Goal: Information Seeking & Learning: Learn about a topic

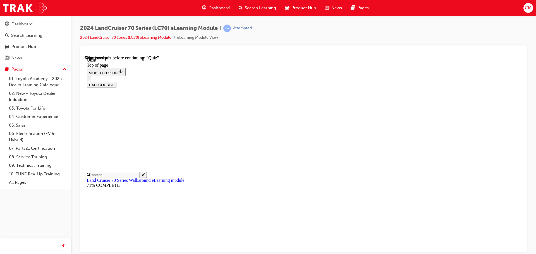
scroll to position [105, 0]
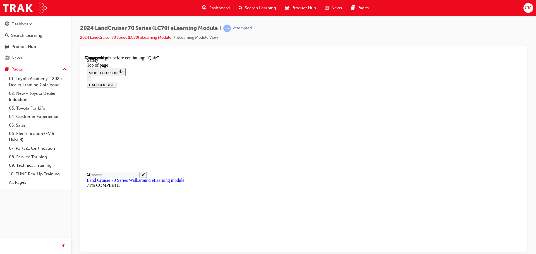
scroll to position [278, 0]
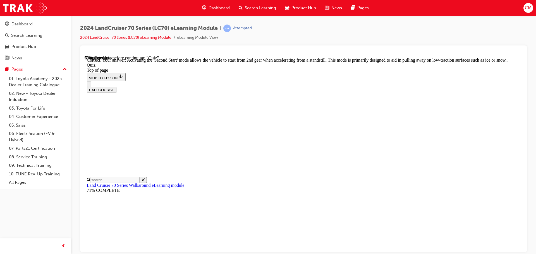
scroll to position [146, 0]
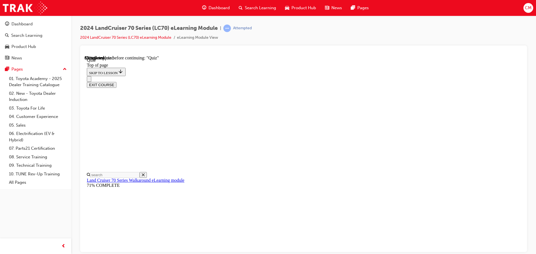
scroll to position [92, 0]
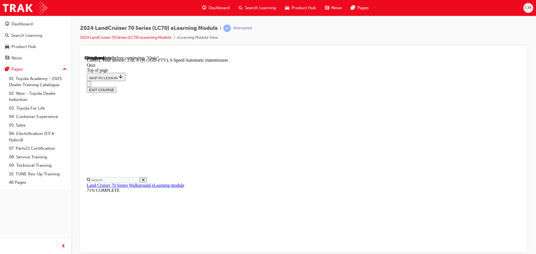
scroll to position [109, 0]
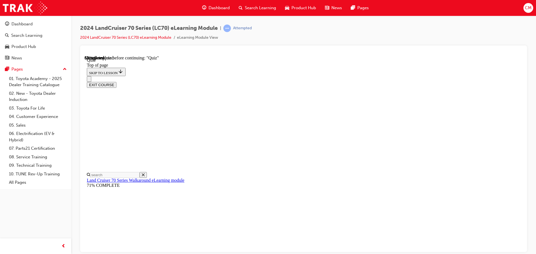
scroll to position [73, 0]
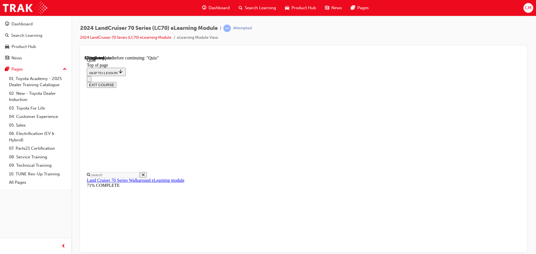
scroll to position [95, 0]
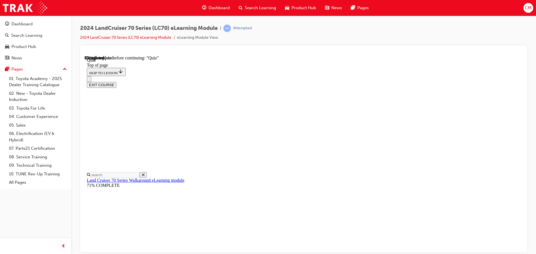
scroll to position [17, 0]
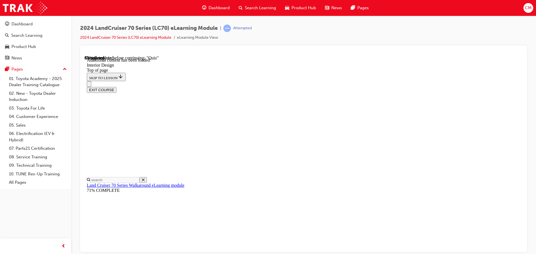
scroll to position [296, 0]
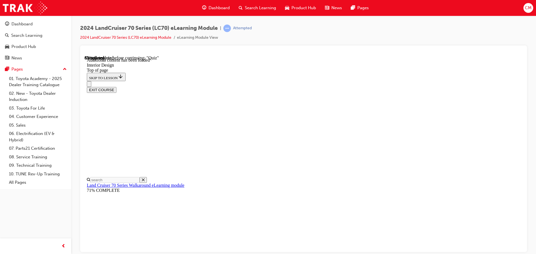
scroll to position [241, 0]
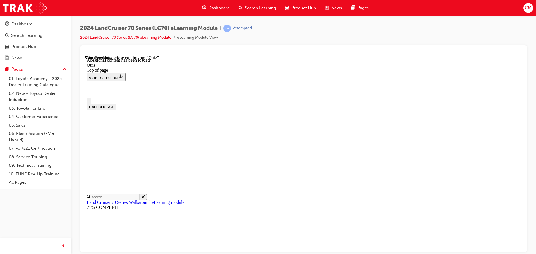
scroll to position [0, 0]
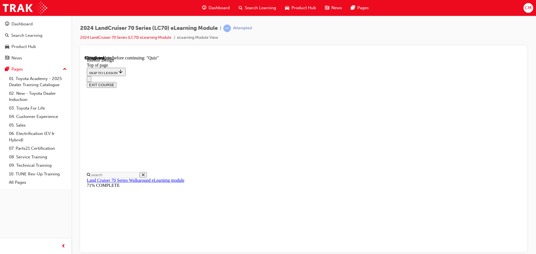
scroll to position [268, 0]
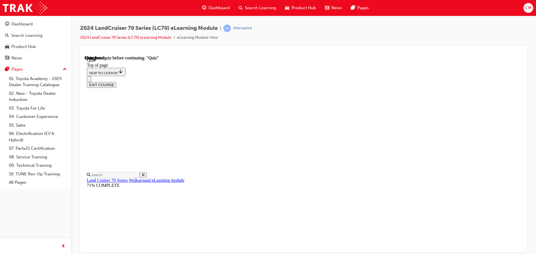
scroll to position [105, 0]
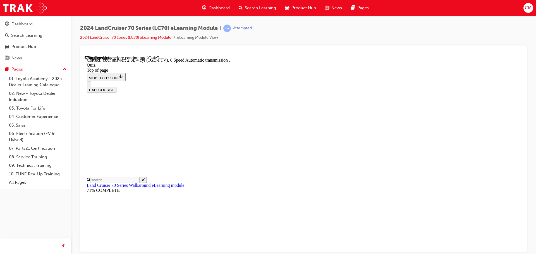
scroll to position [109, 0]
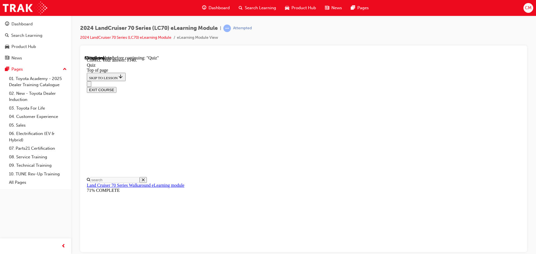
scroll to position [122, 0]
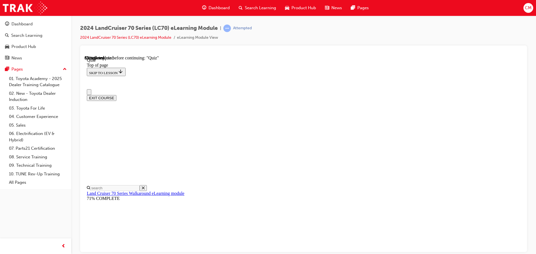
scroll to position [0, 0]
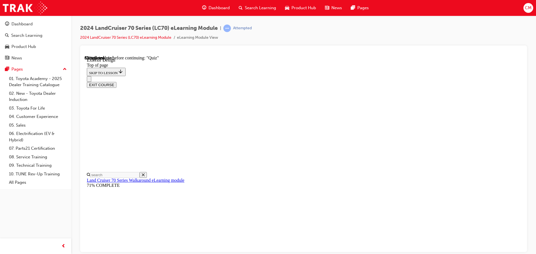
scroll to position [652, 0]
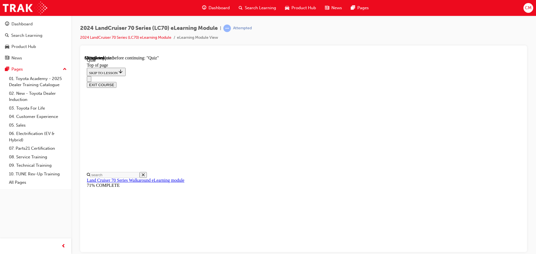
scroll to position [73, 0]
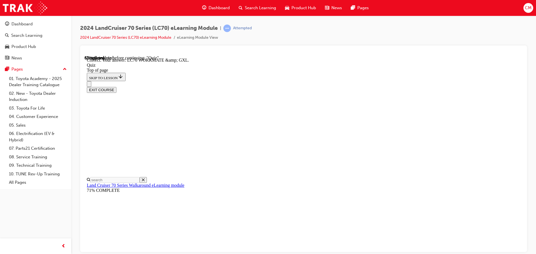
scroll to position [113, 0]
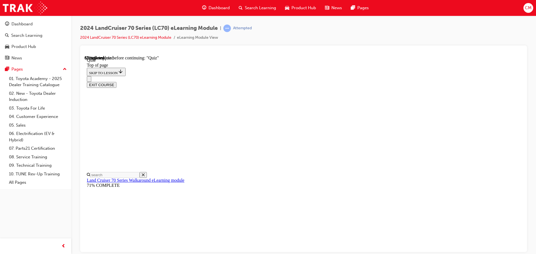
scroll to position [73, 0]
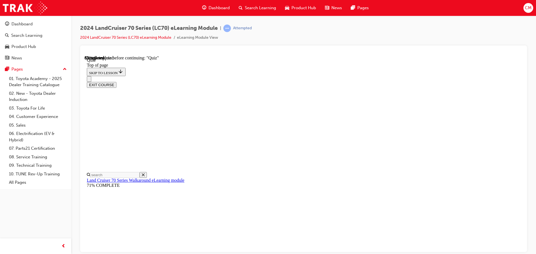
scroll to position [101, 0]
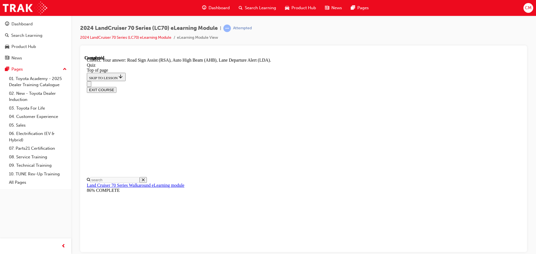
scroll to position [144, 0]
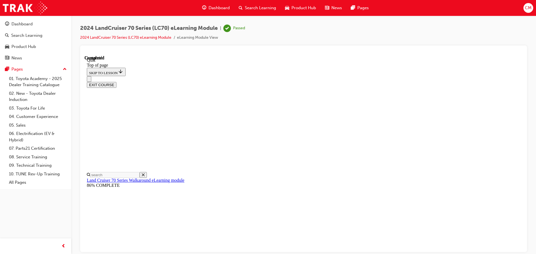
scroll to position [105, 0]
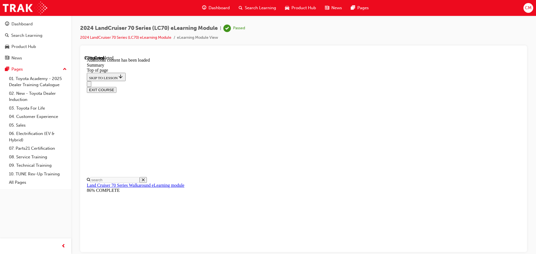
scroll to position [205, 0]
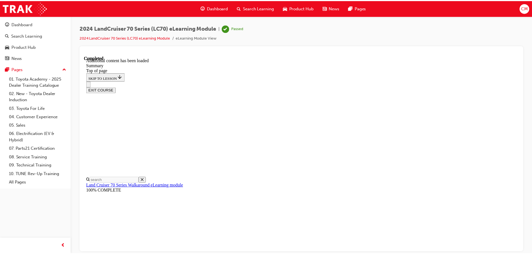
scroll to position [707, 0]
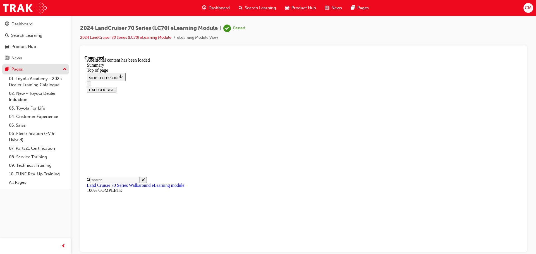
click at [15, 72] on div "Pages" at bounding box center [16, 69] width 11 height 6
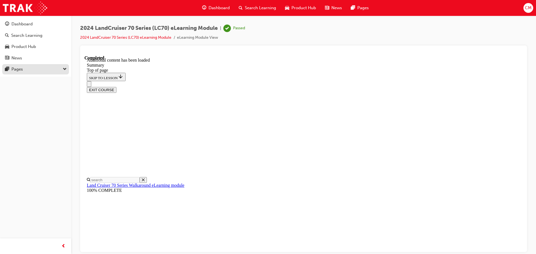
click at [10, 69] on div "Pages" at bounding box center [35, 69] width 61 height 7
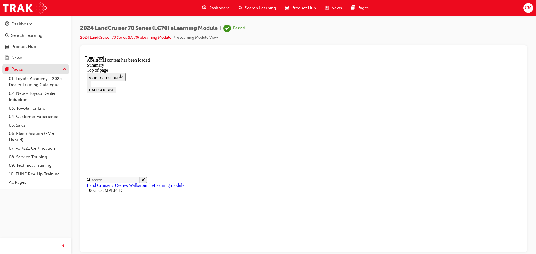
click at [10, 69] on div "Pages" at bounding box center [35, 69] width 61 height 7
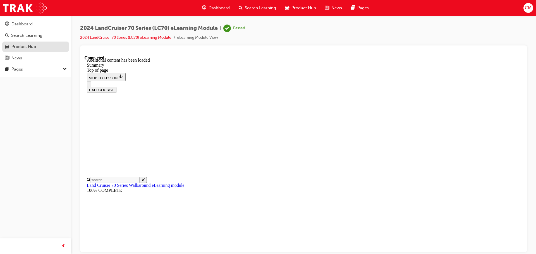
click at [15, 49] on div "Product Hub" at bounding box center [23, 47] width 25 height 6
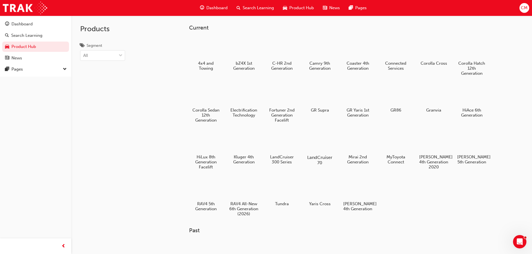
click at [310, 153] on div "LandCruiser 70" at bounding box center [319, 148] width 35 height 40
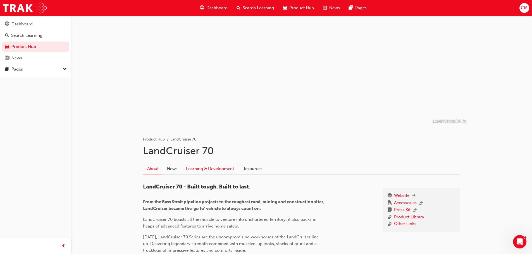
click at [207, 172] on link "Learning & Development" at bounding box center [210, 169] width 56 height 11
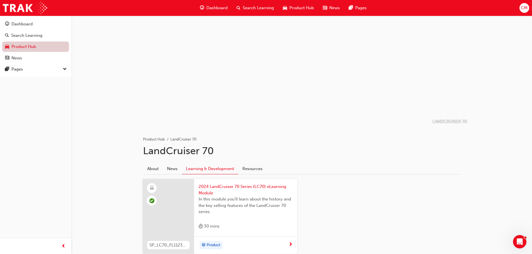
click at [42, 51] on link "Product Hub" at bounding box center [35, 47] width 67 height 10
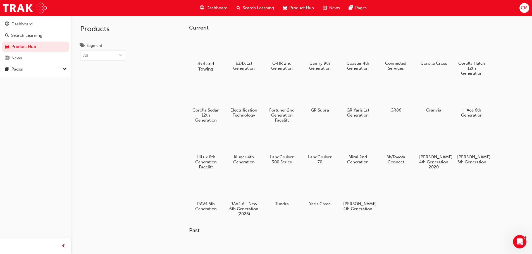
click at [198, 56] on div at bounding box center [205, 48] width 31 height 22
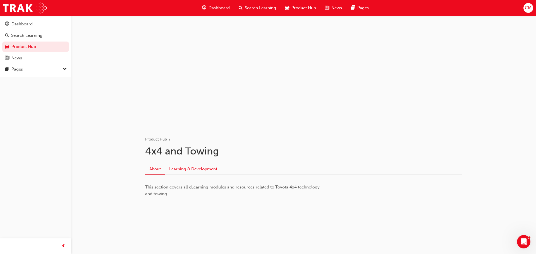
click at [188, 169] on link "Learning & Development" at bounding box center [193, 169] width 56 height 11
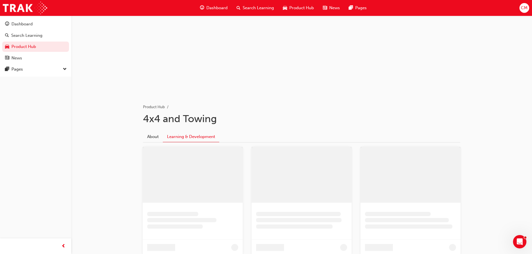
scroll to position [112, 0]
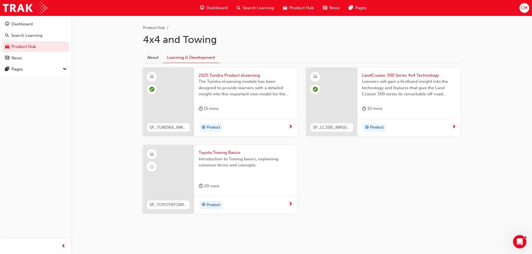
click at [183, 188] on div at bounding box center [168, 179] width 51 height 69
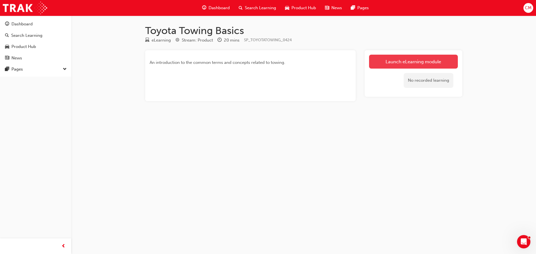
click at [388, 62] on link "Launch eLearning module" at bounding box center [413, 62] width 89 height 14
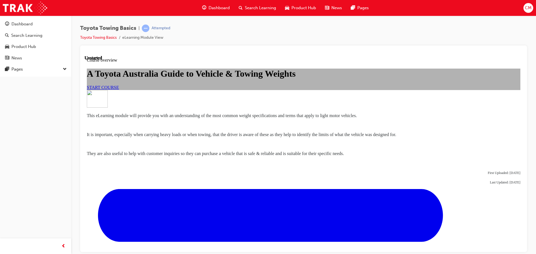
click at [119, 90] on link "START COURSE" at bounding box center [103, 87] width 32 height 5
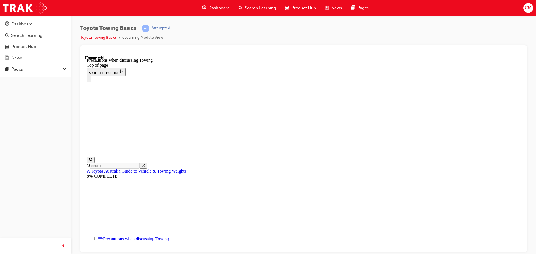
scroll to position [96, 0]
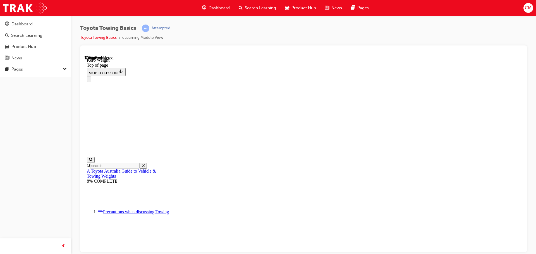
scroll to position [199, 0]
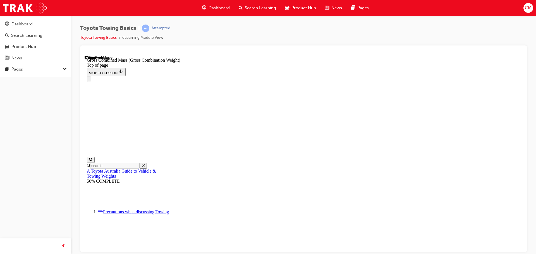
scroll to position [250, 0]
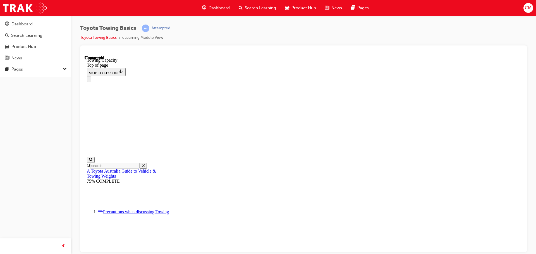
drag, startPoint x: 164, startPoint y: 6030, endPoint x: 153, endPoint y: 6002, distance: 29.2
drag, startPoint x: 167, startPoint y: 6027, endPoint x: 299, endPoint y: 5997, distance: 135.4
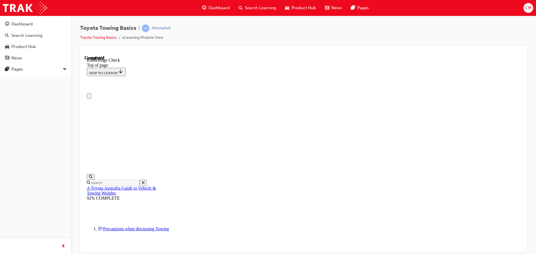
drag, startPoint x: 208, startPoint y: 5900, endPoint x: 210, endPoint y: 5907, distance: 7.6
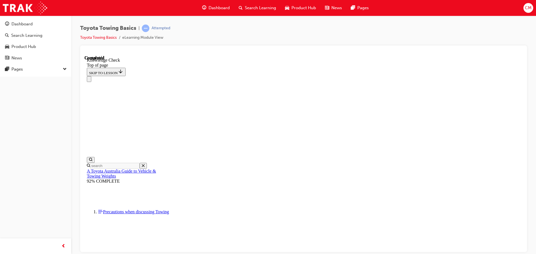
drag, startPoint x: 169, startPoint y: 6031, endPoint x: 155, endPoint y: 6004, distance: 30.1
drag, startPoint x: 170, startPoint y: 6031, endPoint x: 301, endPoint y: 6000, distance: 134.5
drag, startPoint x: 166, startPoint y: 6030, endPoint x: 201, endPoint y: 6036, distance: 35.7
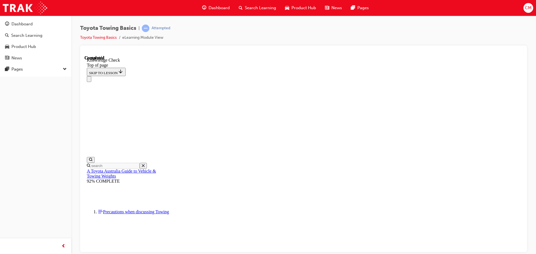
drag, startPoint x: 300, startPoint y: 6000, endPoint x: 337, endPoint y: 5966, distance: 49.6
drag, startPoint x: 162, startPoint y: 6027, endPoint x: 202, endPoint y: 5929, distance: 105.6
drag, startPoint x: 161, startPoint y: 6033, endPoint x: 275, endPoint y: 5898, distance: 176.3
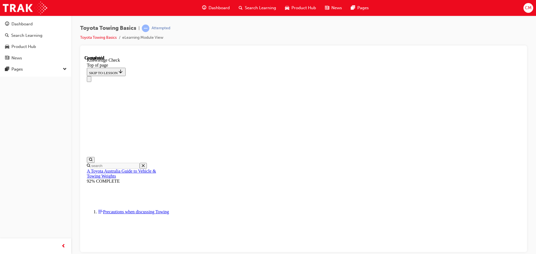
drag, startPoint x: 167, startPoint y: 6030, endPoint x: 205, endPoint y: 5935, distance: 102.1
drag, startPoint x: 170, startPoint y: 6028, endPoint x: 296, endPoint y: 6001, distance: 128.5
drag, startPoint x: 203, startPoint y: 5998, endPoint x: 240, endPoint y: 5961, distance: 52.7
drag, startPoint x: 164, startPoint y: 6026, endPoint x: 348, endPoint y: 5987, distance: 188.0
drag, startPoint x: 161, startPoint y: 6031, endPoint x: 297, endPoint y: 5999, distance: 139.3
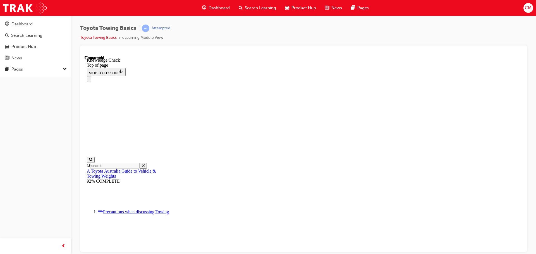
drag, startPoint x: 165, startPoint y: 6033, endPoint x: 236, endPoint y: 5975, distance: 92.0
drag, startPoint x: 163, startPoint y: 6029, endPoint x: 152, endPoint y: 6001, distance: 30.1
drag, startPoint x: 169, startPoint y: 6025, endPoint x: 213, endPoint y: 5880, distance: 151.2
drag, startPoint x: 208, startPoint y: 5878, endPoint x: 235, endPoint y: 6039, distance: 163.3
drag, startPoint x: 169, startPoint y: 6030, endPoint x: 207, endPoint y: 5886, distance: 149.4
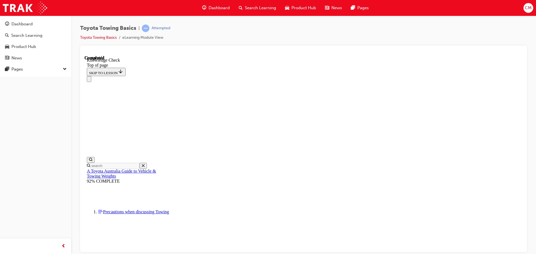
scroll to position [161, 0]
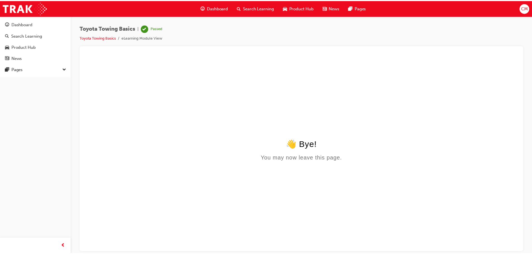
scroll to position [0, 0]
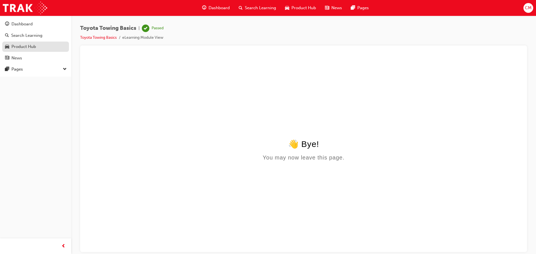
click at [32, 45] on div "Product Hub" at bounding box center [23, 47] width 25 height 6
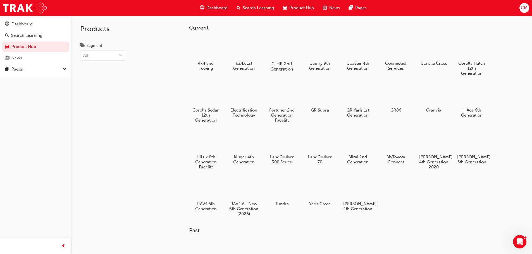
click at [273, 52] on div at bounding box center [281, 48] width 31 height 22
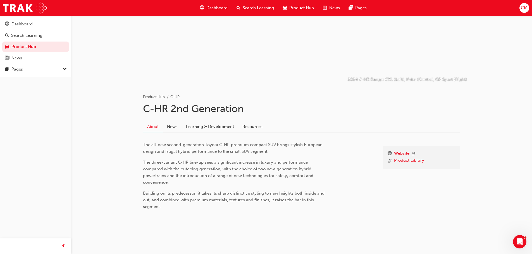
scroll to position [43, 0]
click at [194, 126] on link "Learning & Development" at bounding box center [210, 126] width 56 height 11
